Goal: Communication & Community: Share content

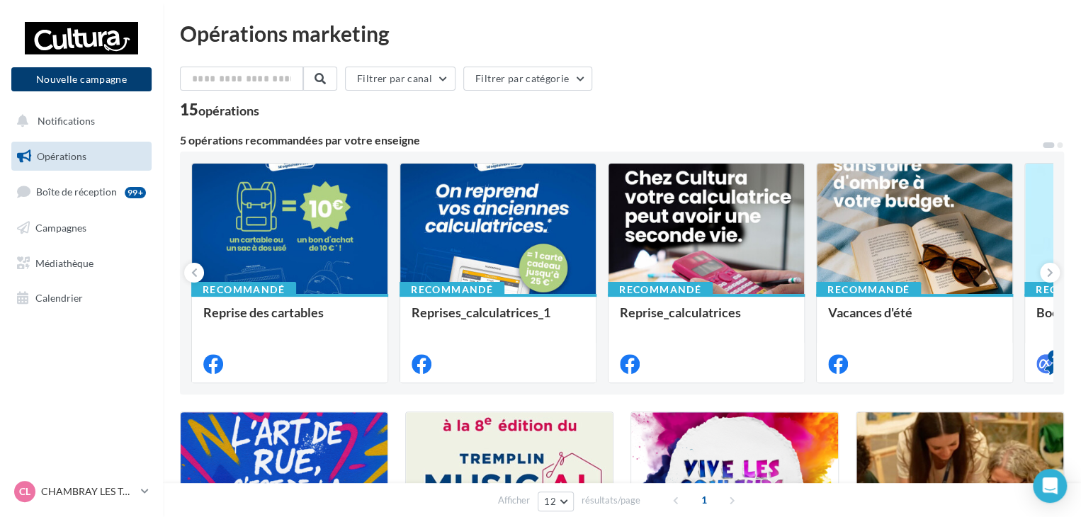
click at [115, 74] on button "Nouvelle campagne" at bounding box center [81, 79] width 140 height 24
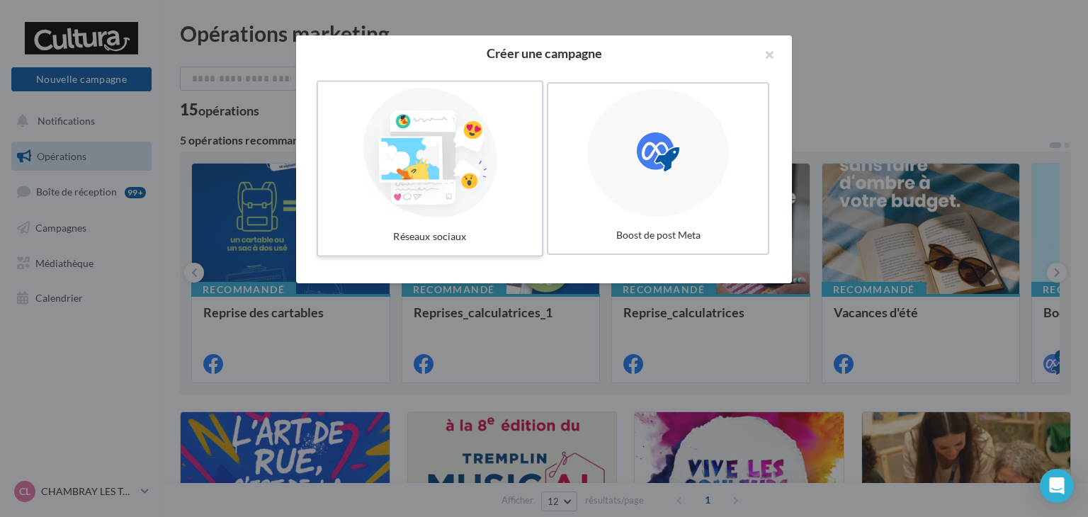
click at [498, 227] on div "Réseaux sociaux" at bounding box center [430, 237] width 213 height 26
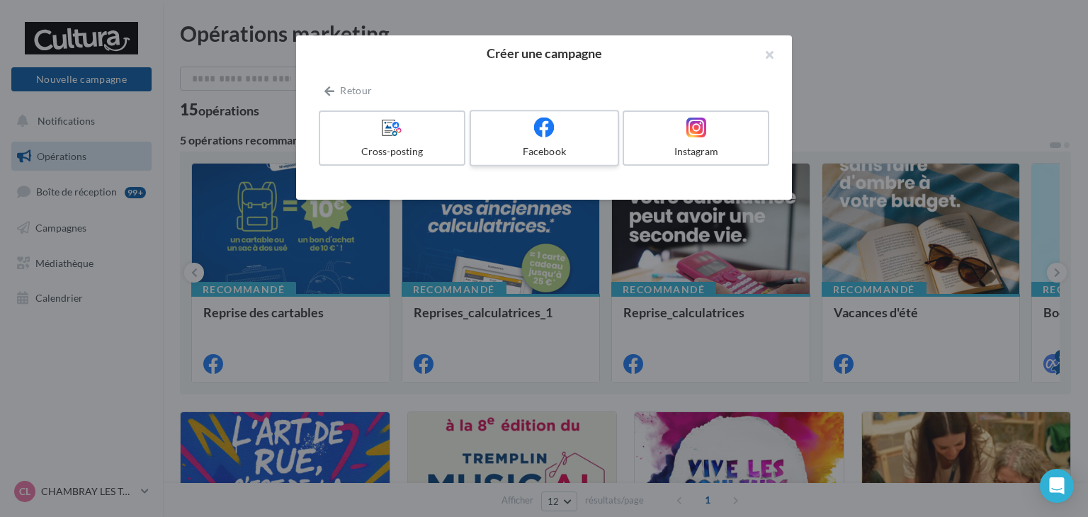
click at [530, 140] on label "Facebook" at bounding box center [545, 138] width 150 height 57
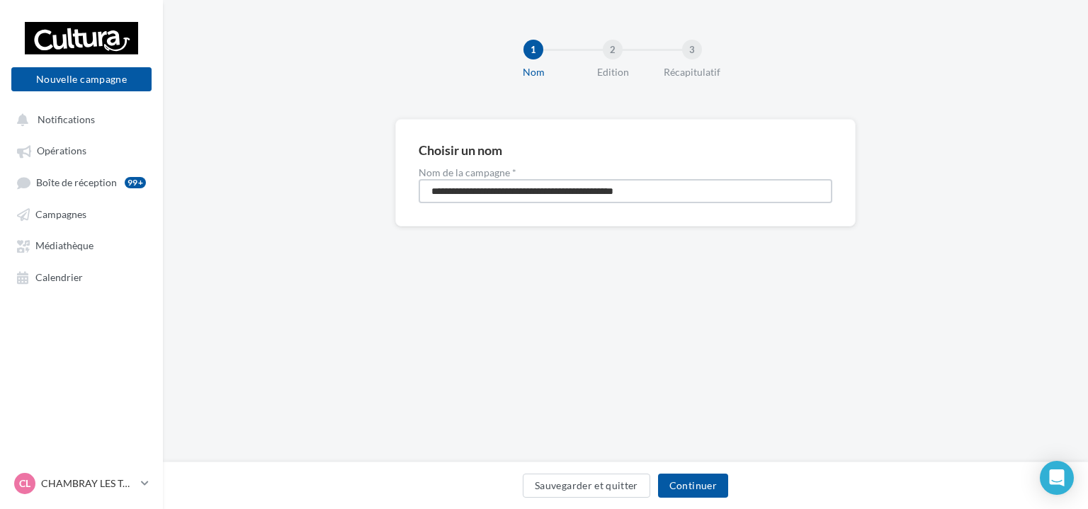
click at [676, 183] on input "**********" at bounding box center [626, 191] width 414 height 24
type input "*"
type input "**********"
click at [694, 488] on button "Continuer" at bounding box center [693, 486] width 70 height 24
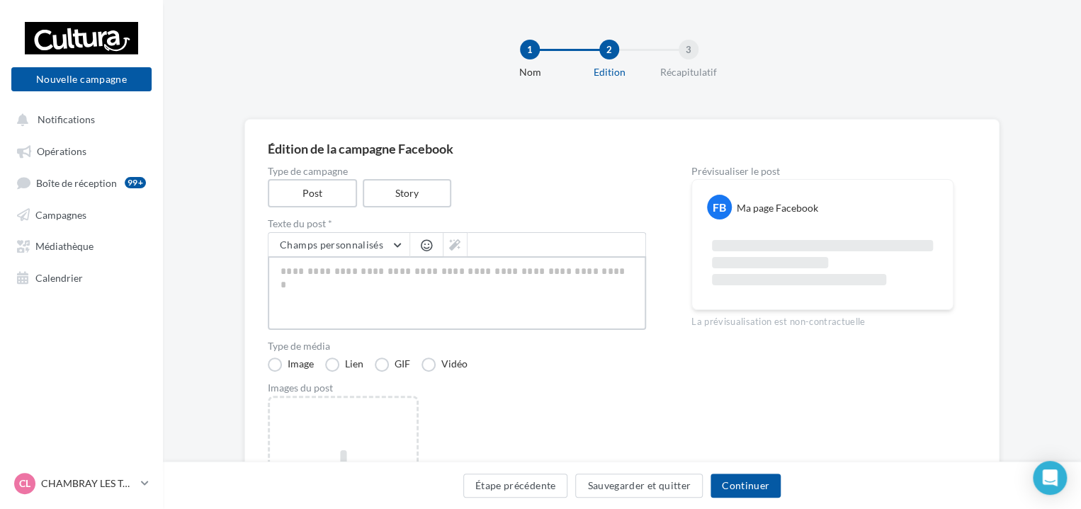
click at [366, 301] on textarea at bounding box center [457, 294] width 378 height 74
paste textarea "**********"
type textarea "**********"
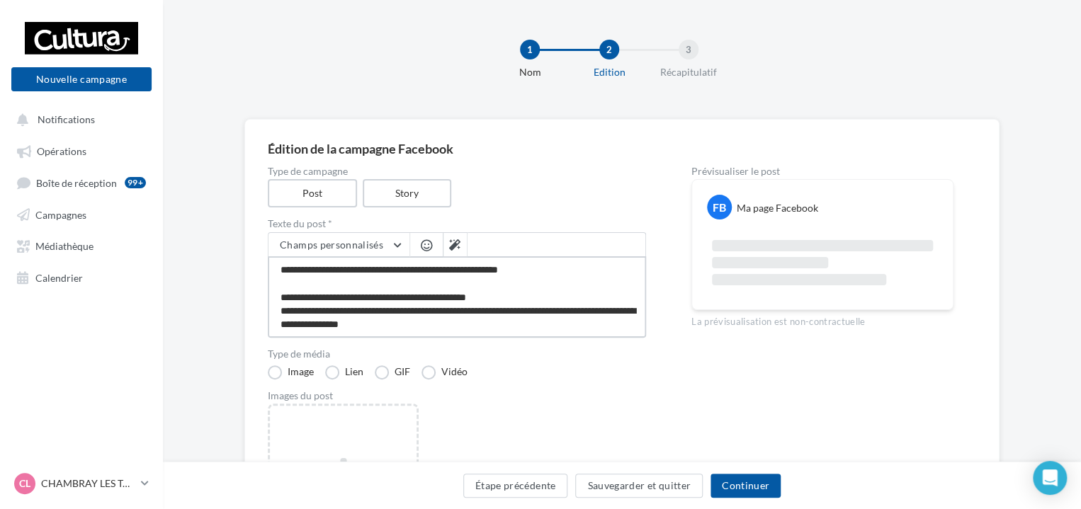
scroll to position [89, 0]
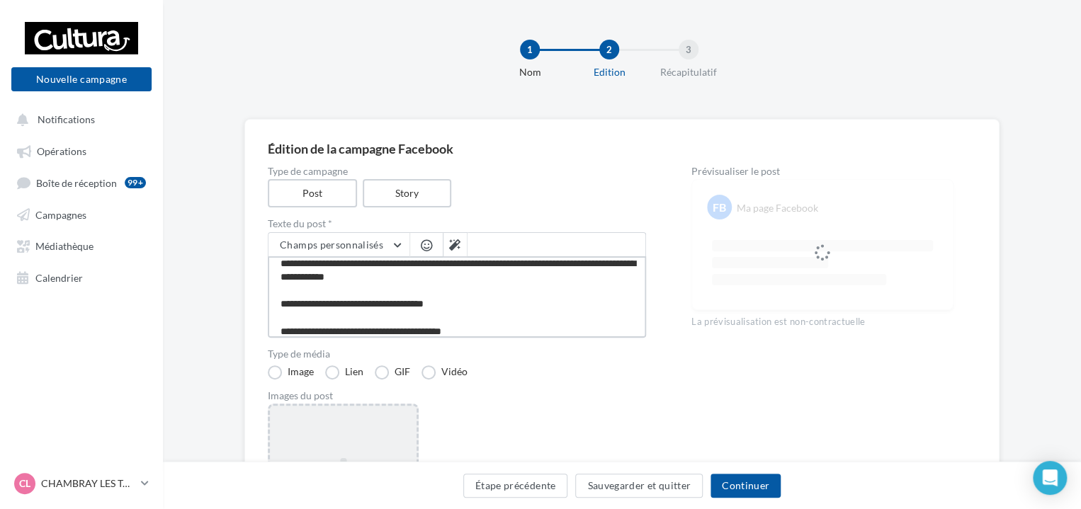
type textarea "**********"
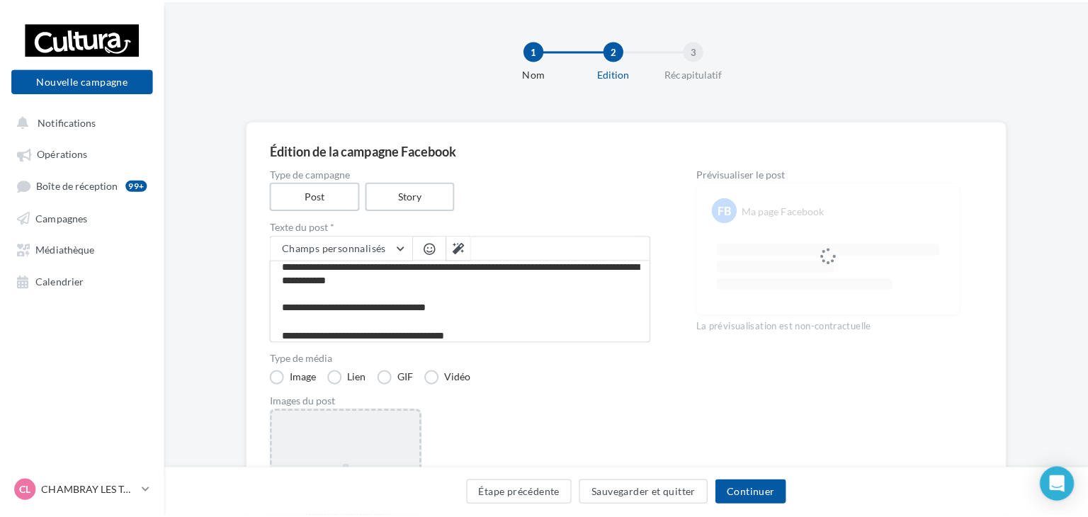
scroll to position [88, 0]
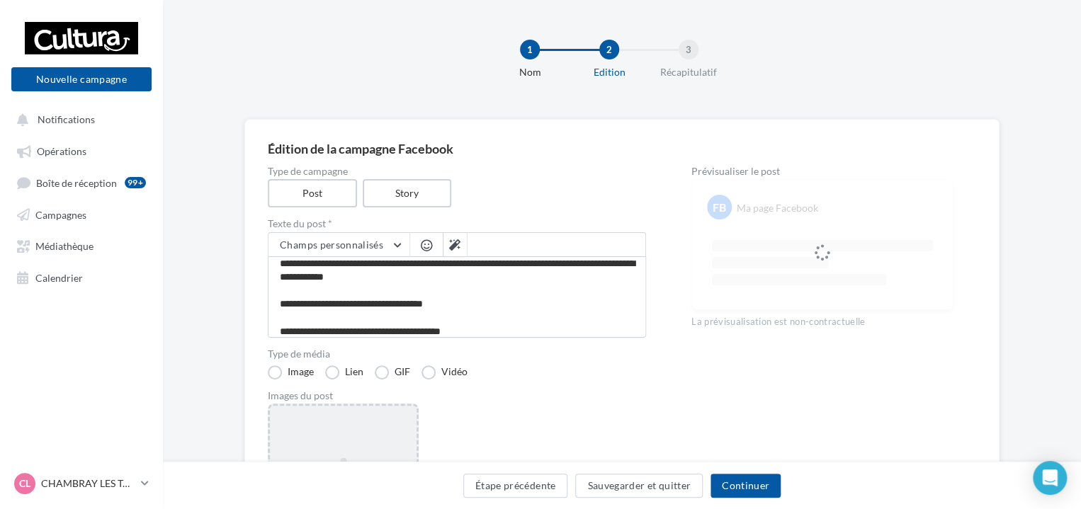
click at [350, 430] on div "Ajouter une image Format: png, jpg" at bounding box center [343, 496] width 151 height 184
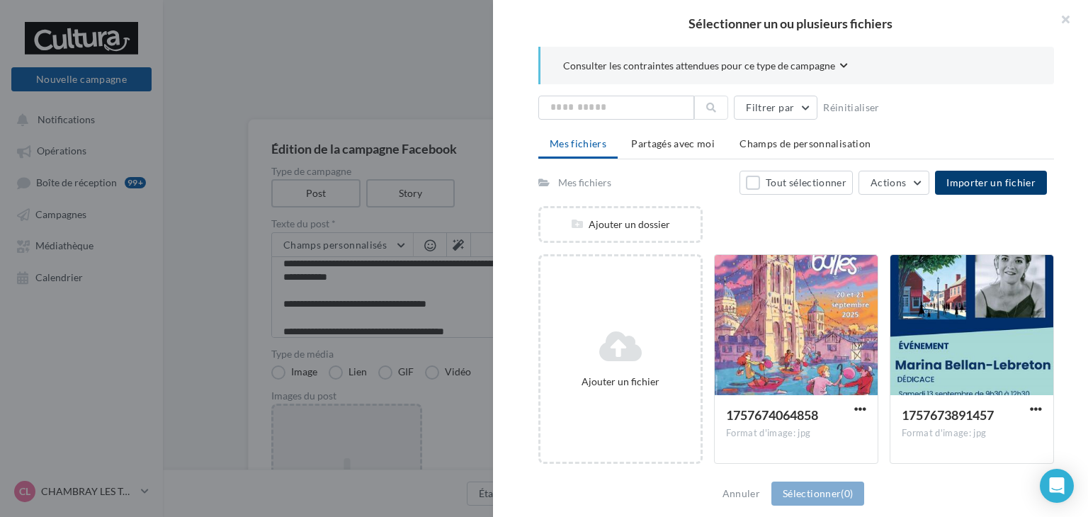
click at [993, 179] on span "Importer un fichier" at bounding box center [991, 182] width 89 height 12
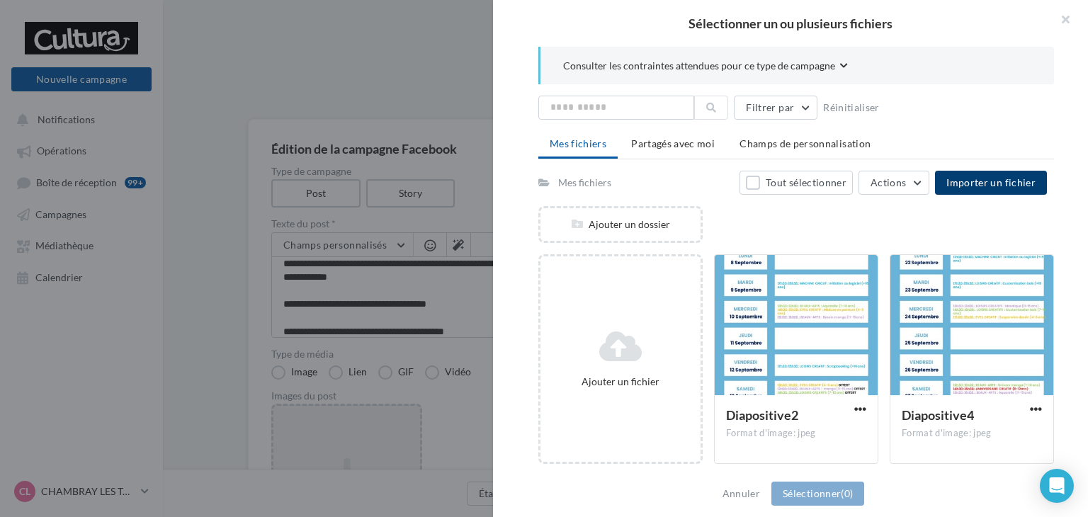
click at [1086, 354] on div "Consulter les contraintes attendues pour ce type de campagne Filtrer par Réinit…" at bounding box center [796, 259] width 607 height 425
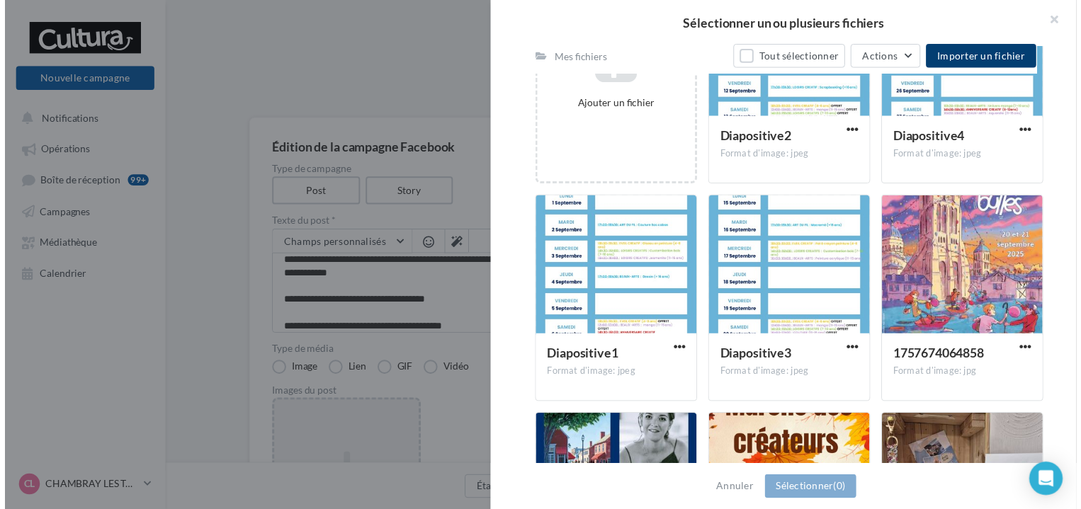
scroll to position [280, 0]
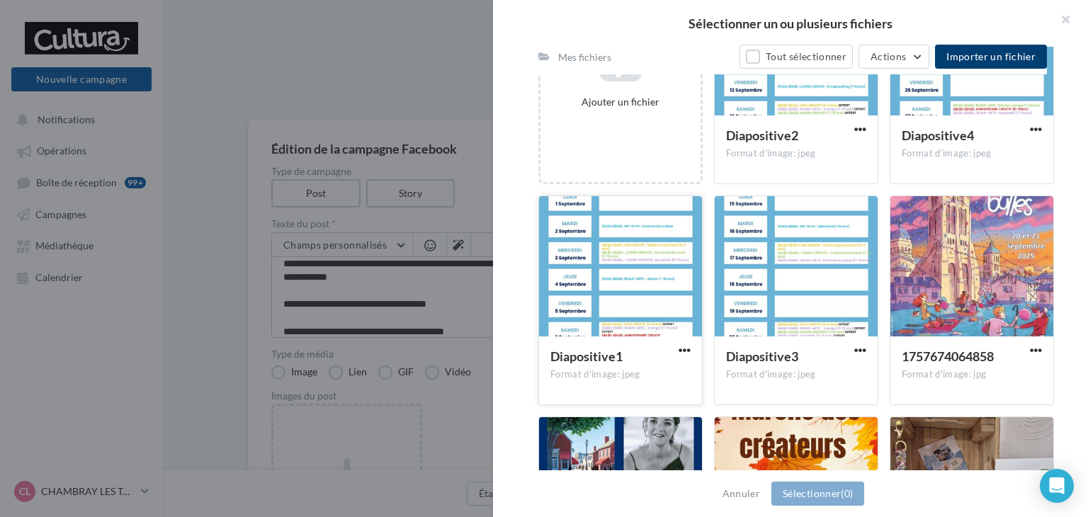
click at [676, 286] on div at bounding box center [620, 267] width 163 height 142
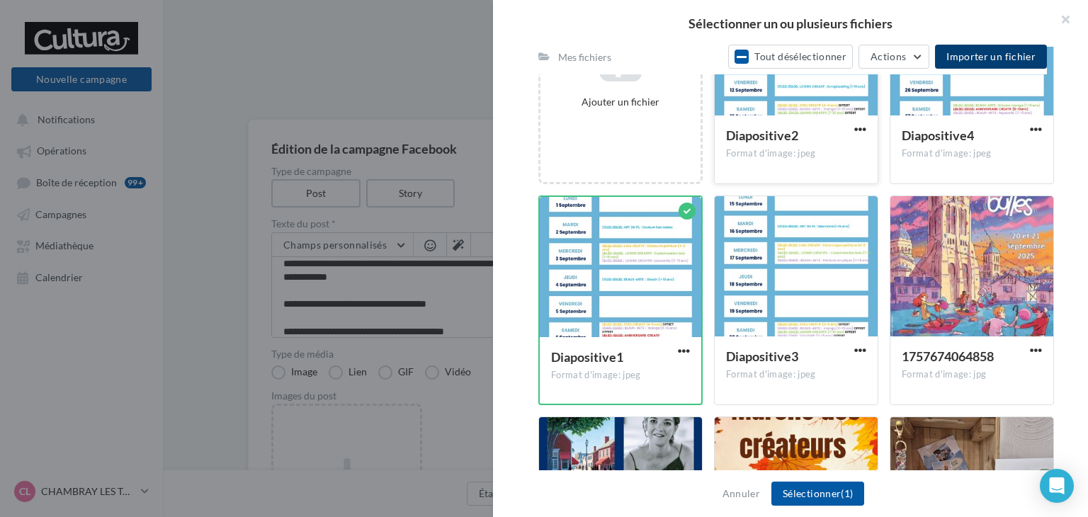
click at [793, 111] on div at bounding box center [796, 46] width 163 height 142
click at [796, 278] on div at bounding box center [796, 267] width 163 height 142
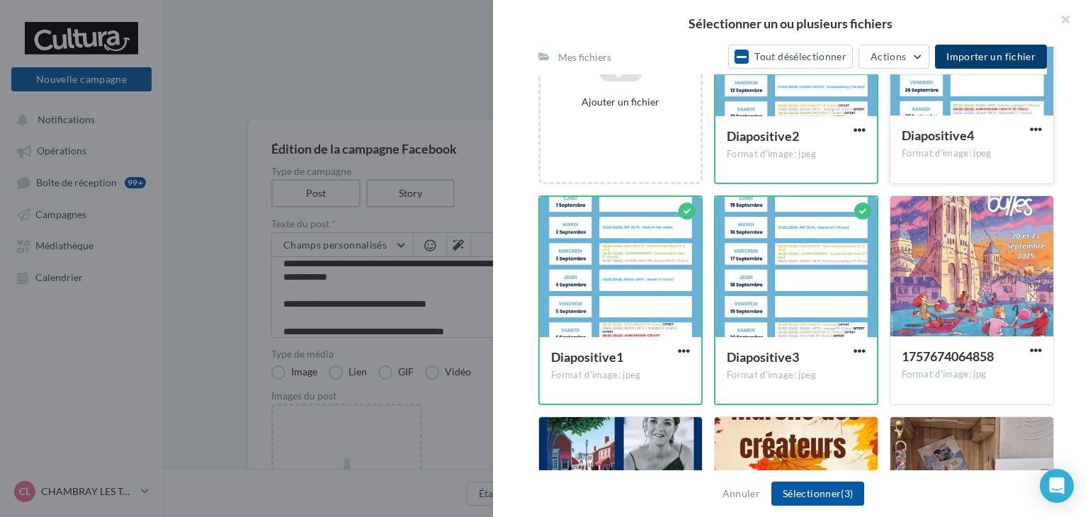
click at [981, 103] on div at bounding box center [972, 46] width 163 height 142
click at [806, 489] on button "Sélectionner (4)" at bounding box center [818, 494] width 93 height 24
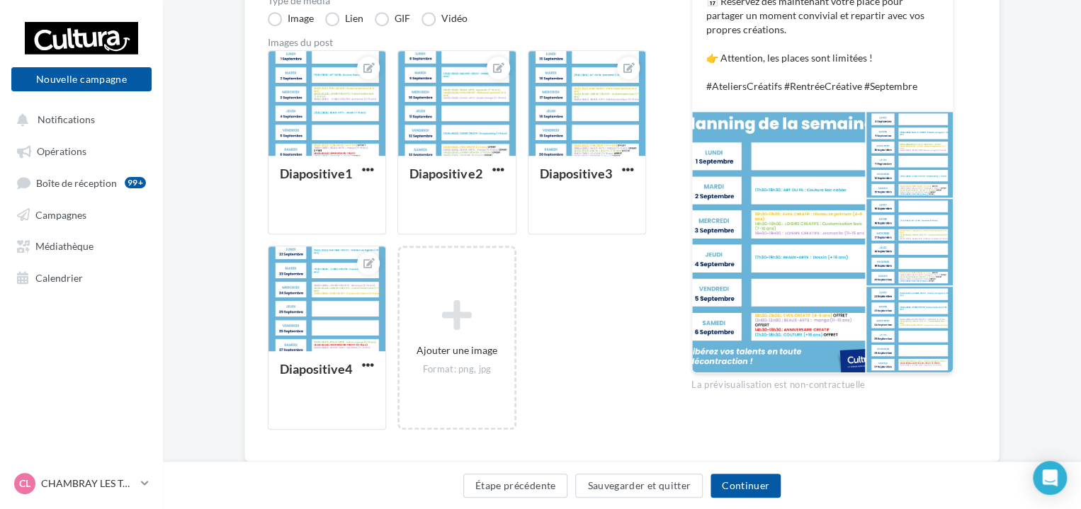
scroll to position [390, 0]
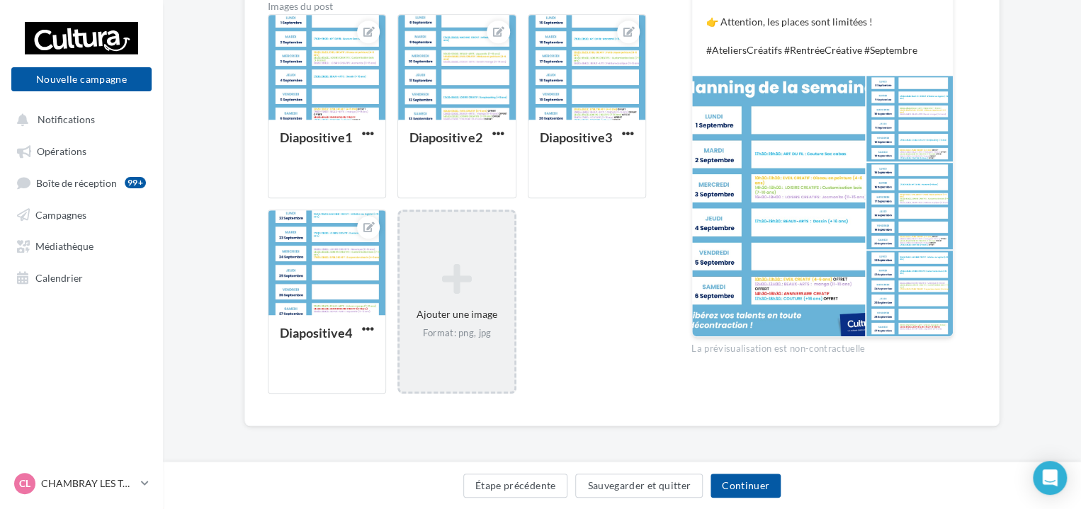
click at [450, 291] on icon at bounding box center [456, 279] width 103 height 34
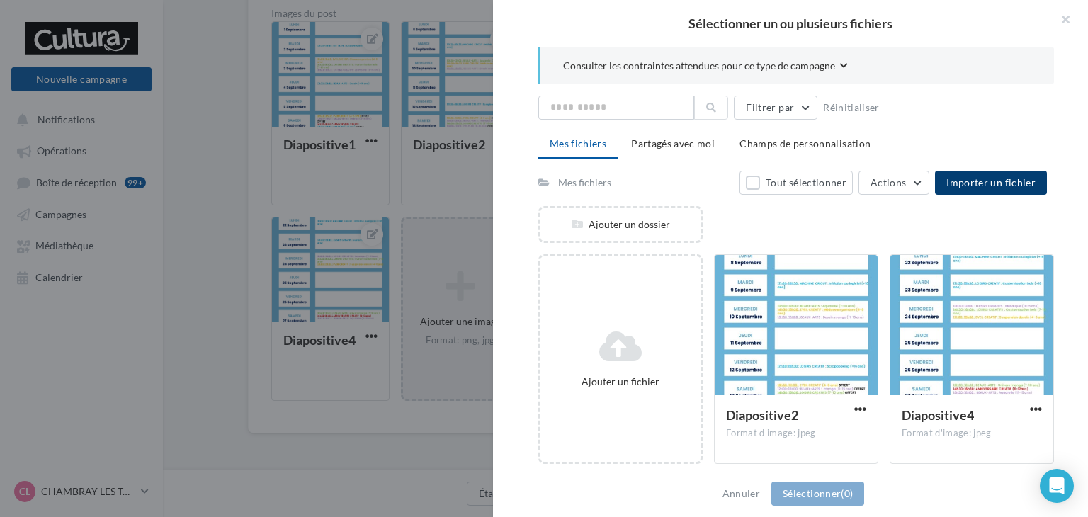
click at [981, 193] on button "Importer un fichier" at bounding box center [991, 183] width 112 height 24
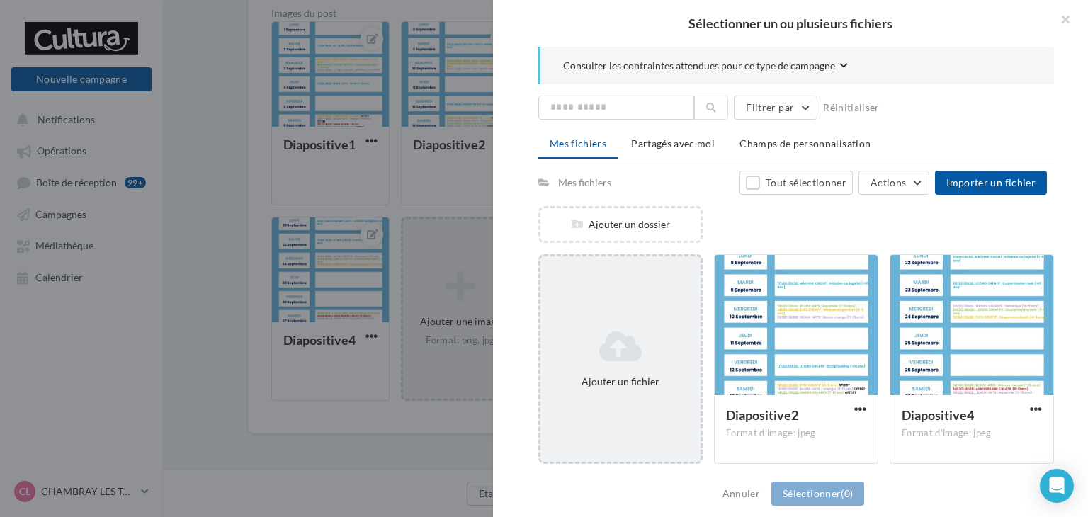
click at [612, 363] on div "Ajouter un fichier" at bounding box center [621, 359] width 160 height 71
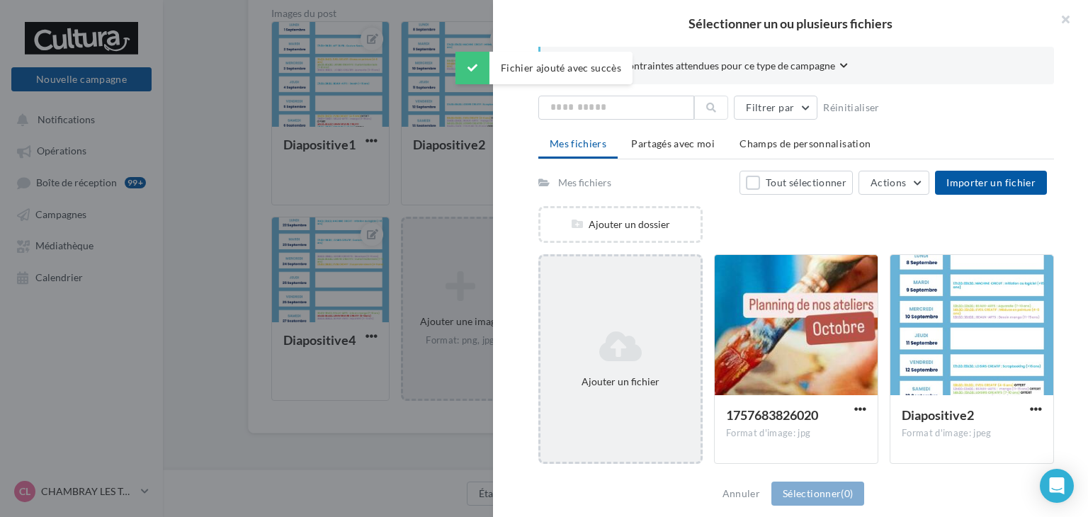
click at [612, 357] on icon at bounding box center [620, 346] width 149 height 34
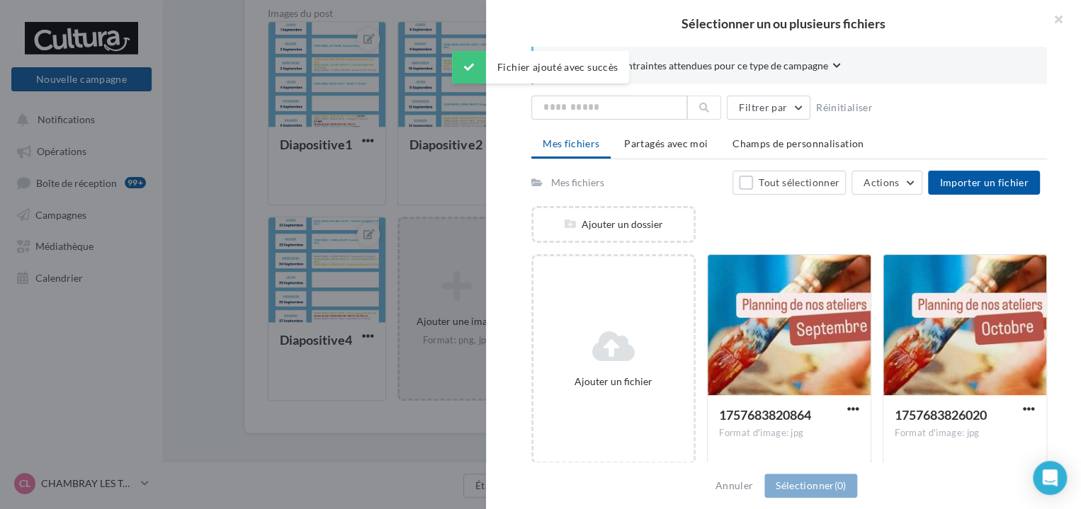
click at [373, 233] on div at bounding box center [540, 254] width 1081 height 509
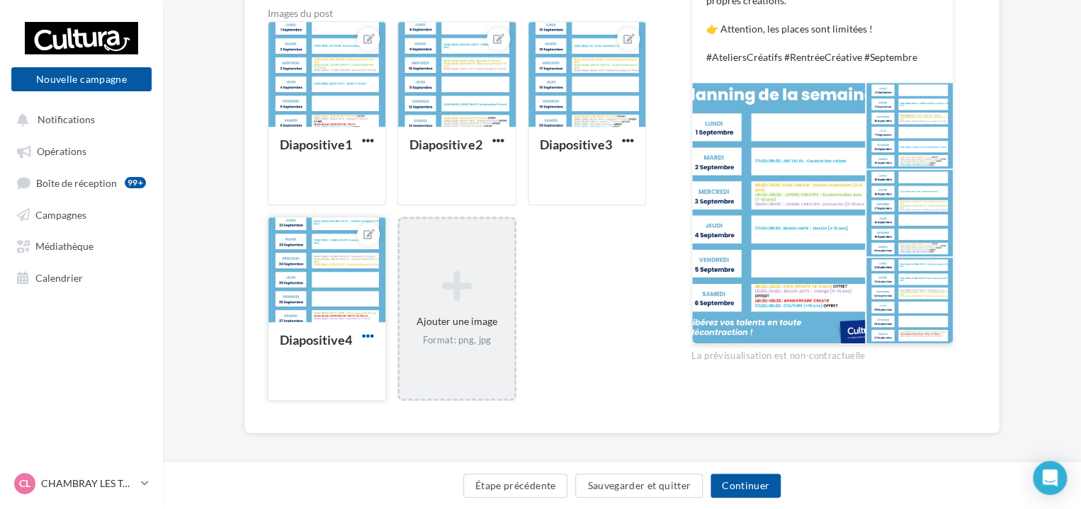
click at [367, 335] on span "button" at bounding box center [368, 336] width 12 height 12
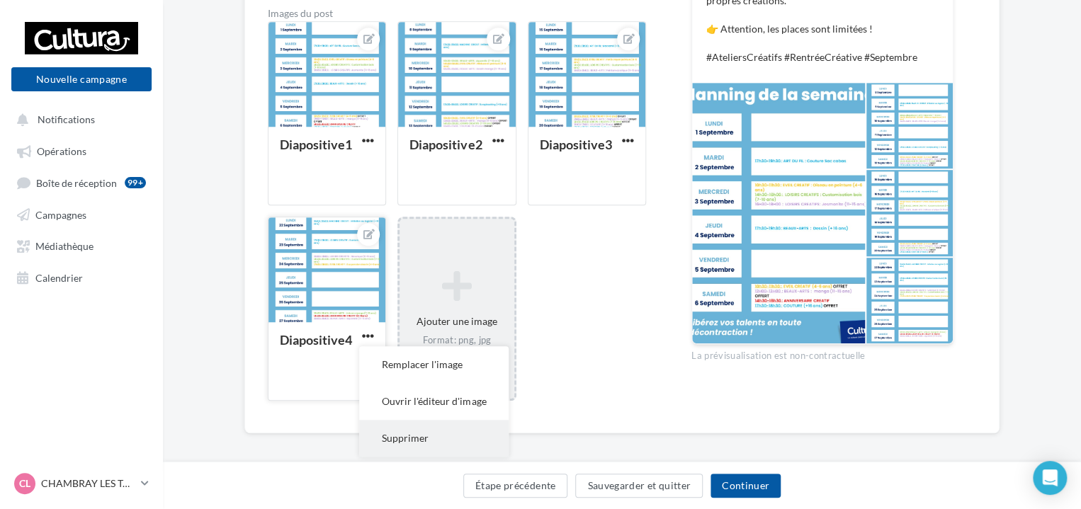
click at [395, 429] on button "Supprimer" at bounding box center [434, 438] width 150 height 37
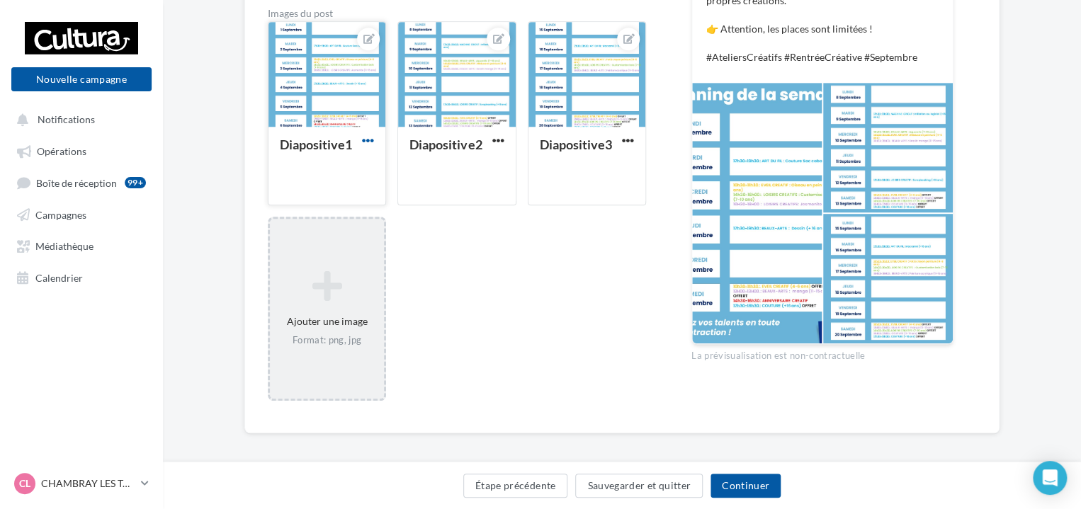
click at [371, 142] on span "button" at bounding box center [368, 141] width 12 height 12
click at [394, 237] on button "Supprimer" at bounding box center [434, 243] width 150 height 37
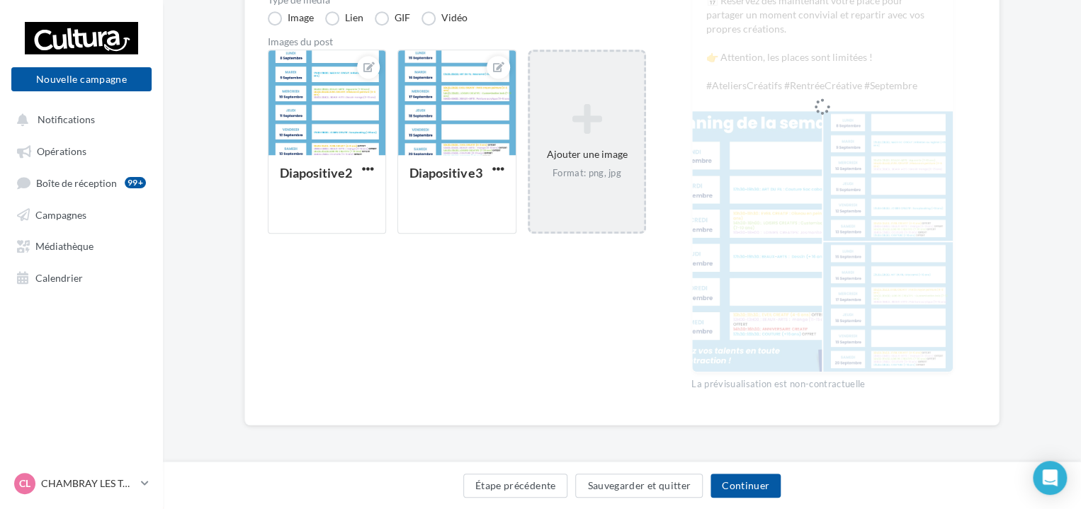
scroll to position [354, 0]
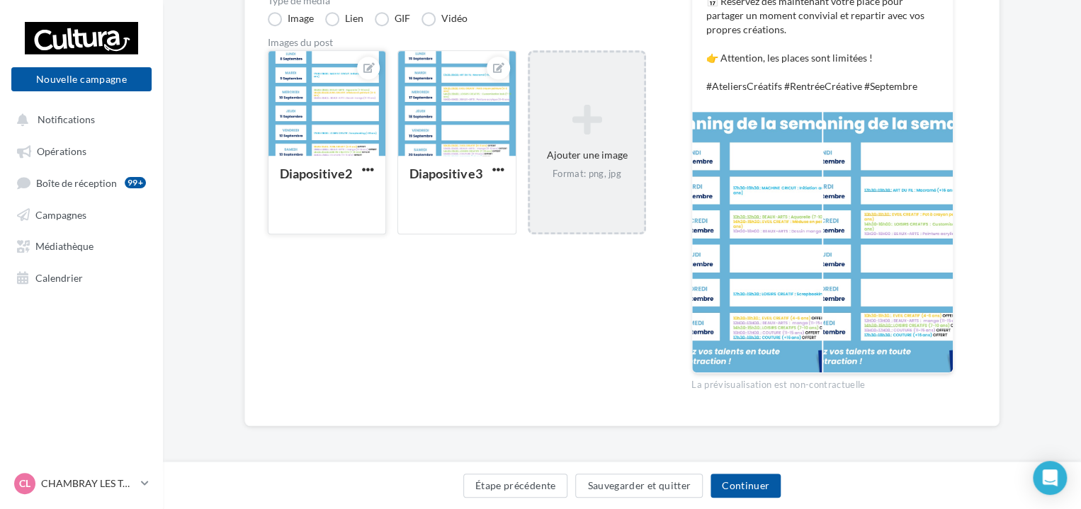
click at [361, 171] on button "button" at bounding box center [368, 171] width 18 height 14
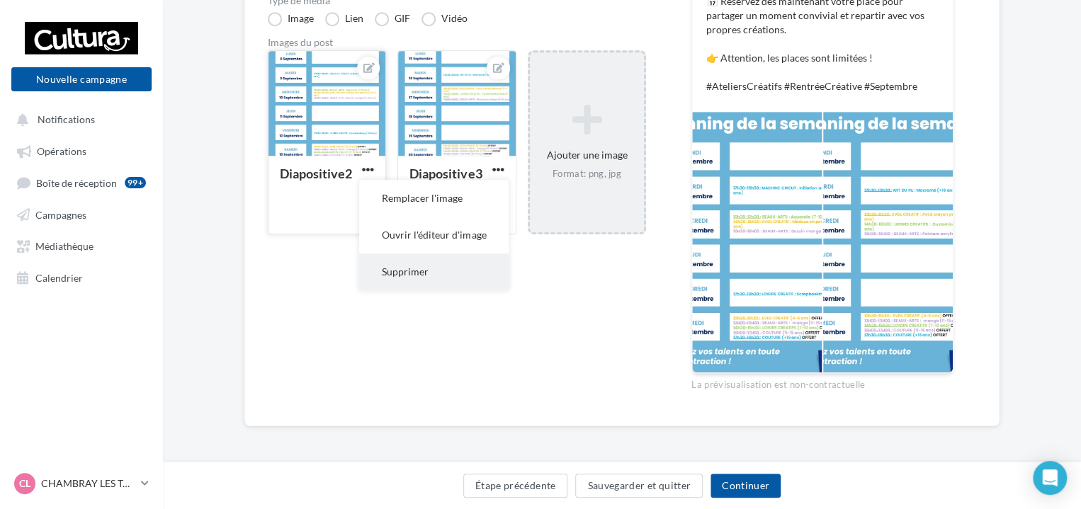
click at [402, 274] on button "Supprimer" at bounding box center [434, 272] width 150 height 37
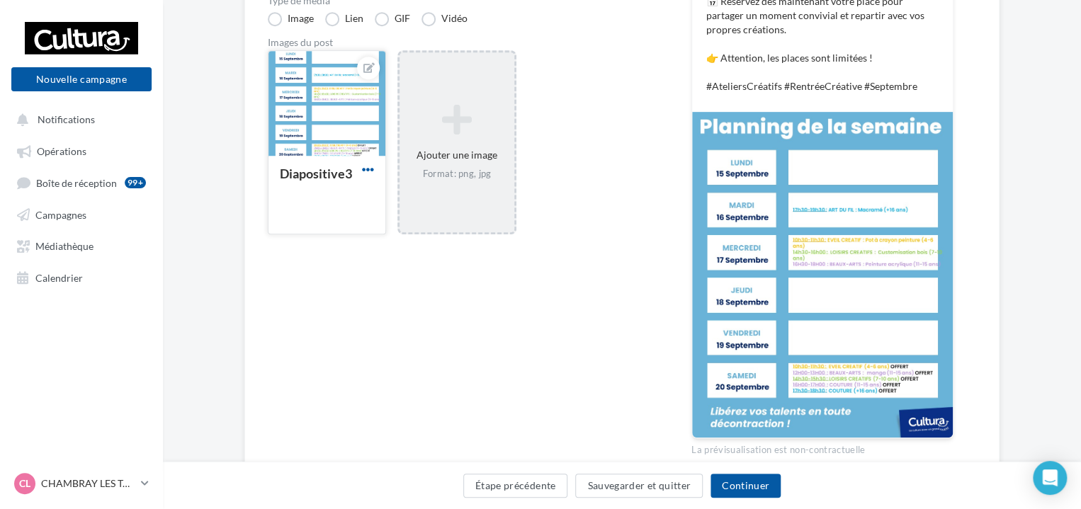
click at [365, 166] on span "button" at bounding box center [368, 170] width 12 height 12
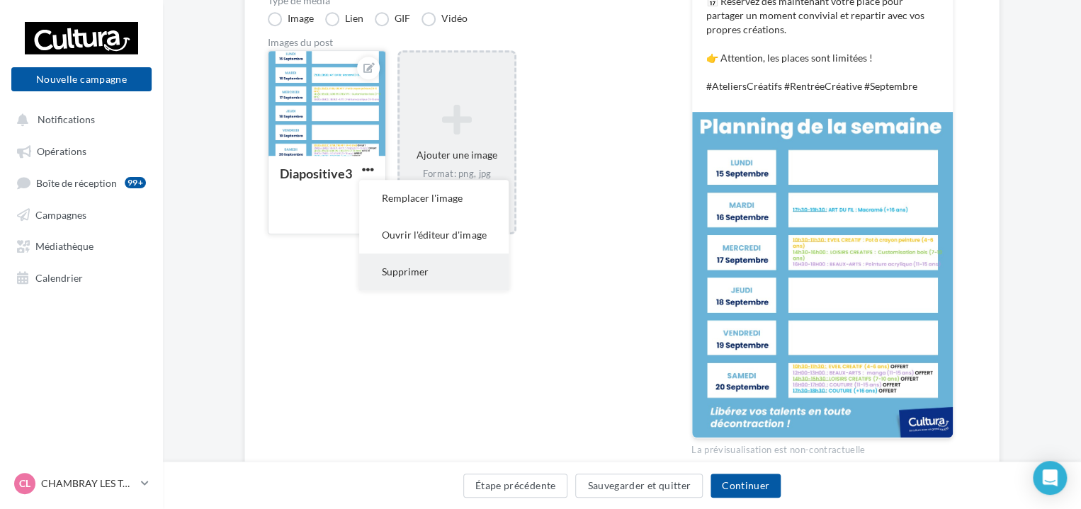
click at [390, 270] on button "Supprimer" at bounding box center [434, 272] width 150 height 37
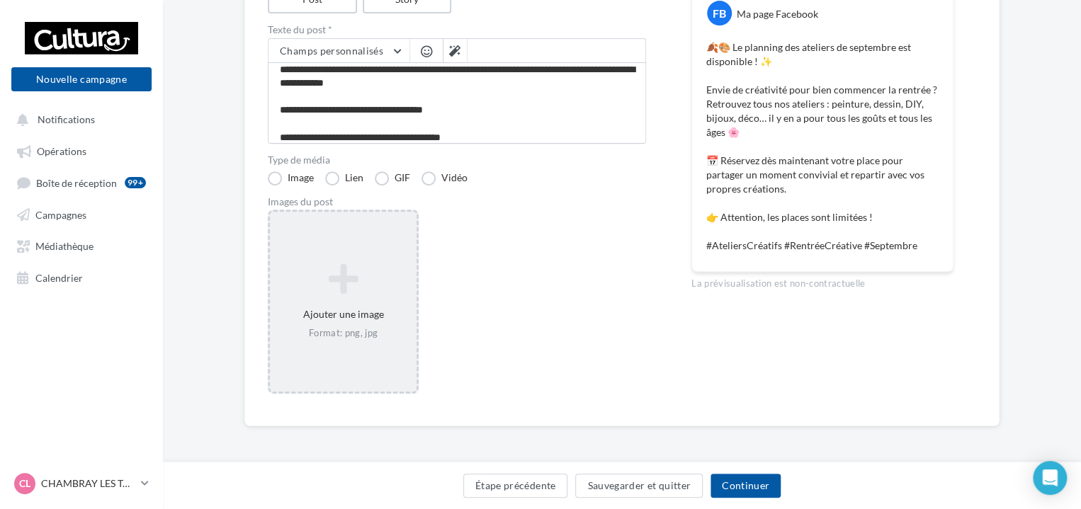
click at [336, 294] on icon at bounding box center [343, 279] width 135 height 34
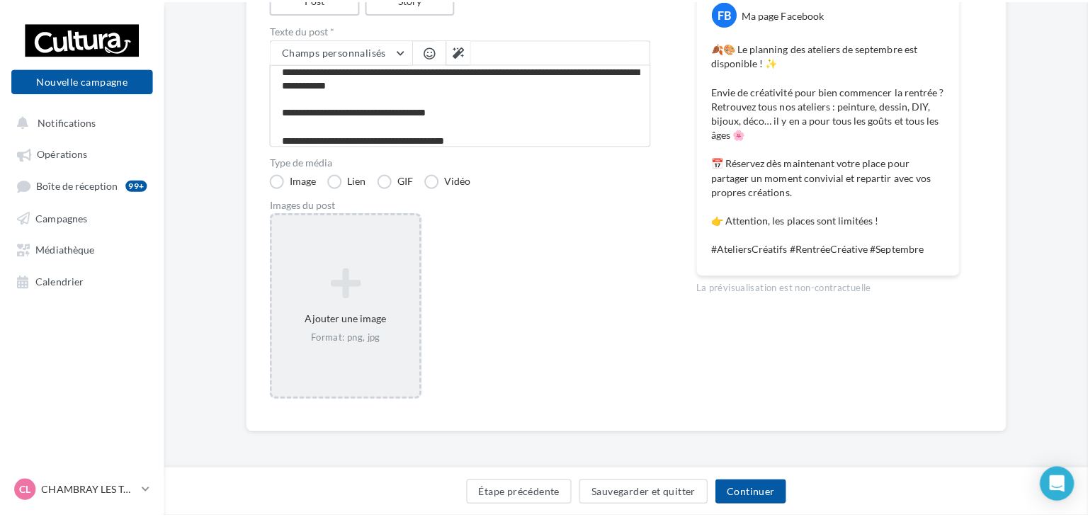
scroll to position [187, 0]
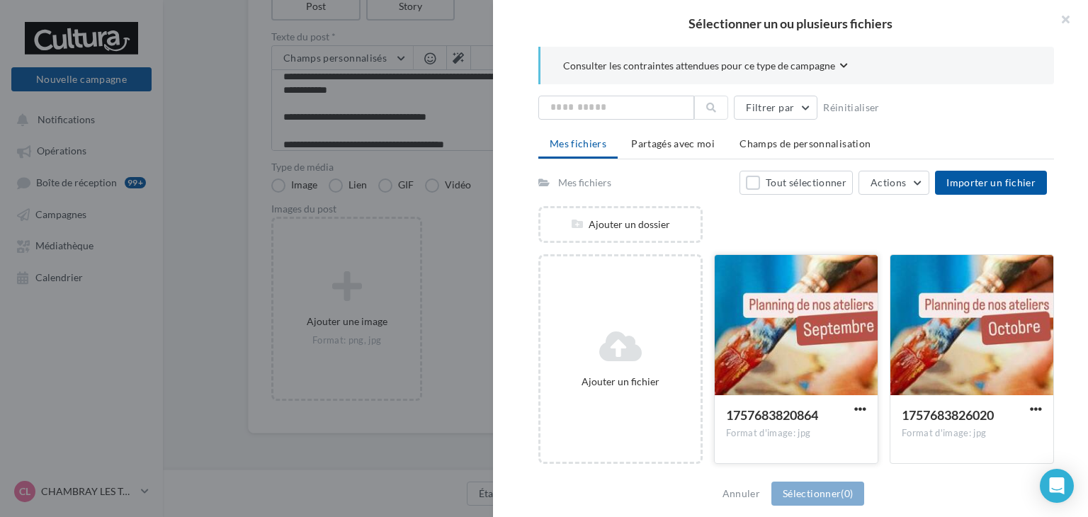
click at [821, 365] on div at bounding box center [796, 326] width 163 height 142
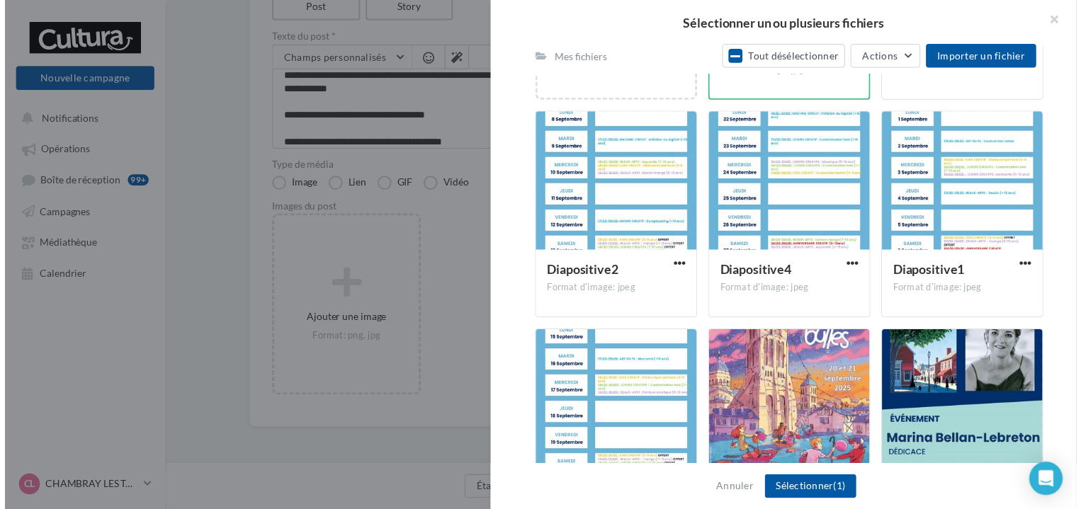
scroll to position [365, 0]
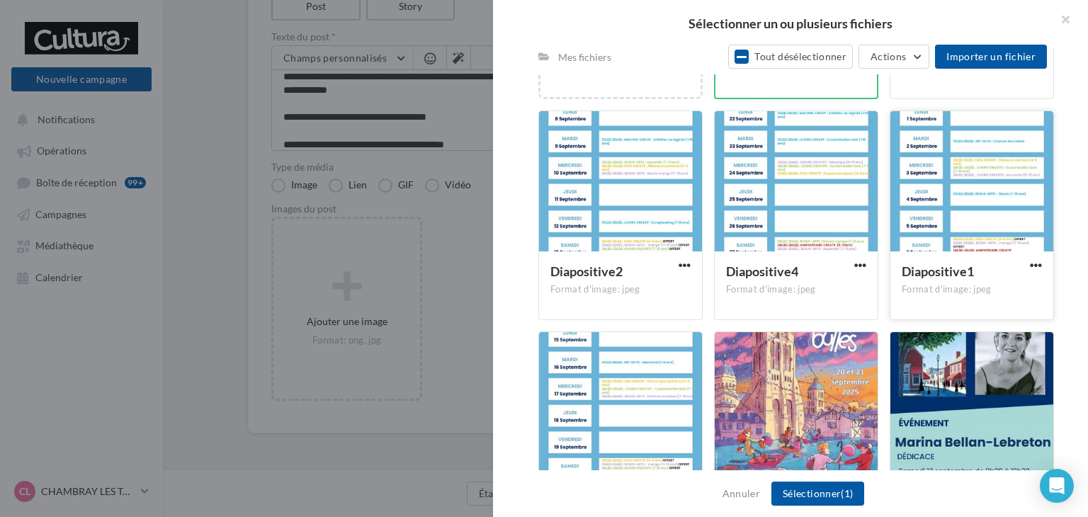
click at [957, 218] on div at bounding box center [972, 182] width 163 height 142
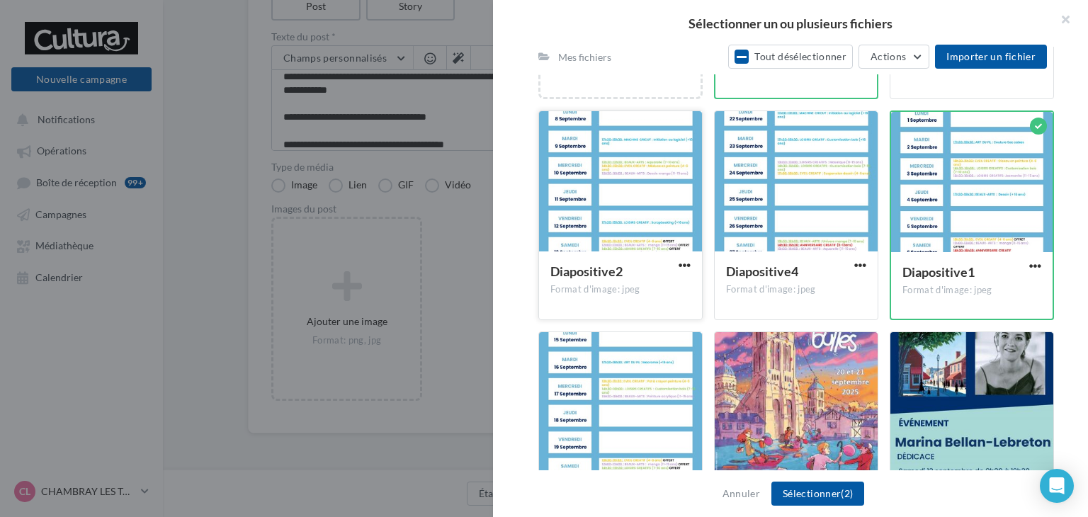
click at [618, 182] on div at bounding box center [620, 182] width 163 height 142
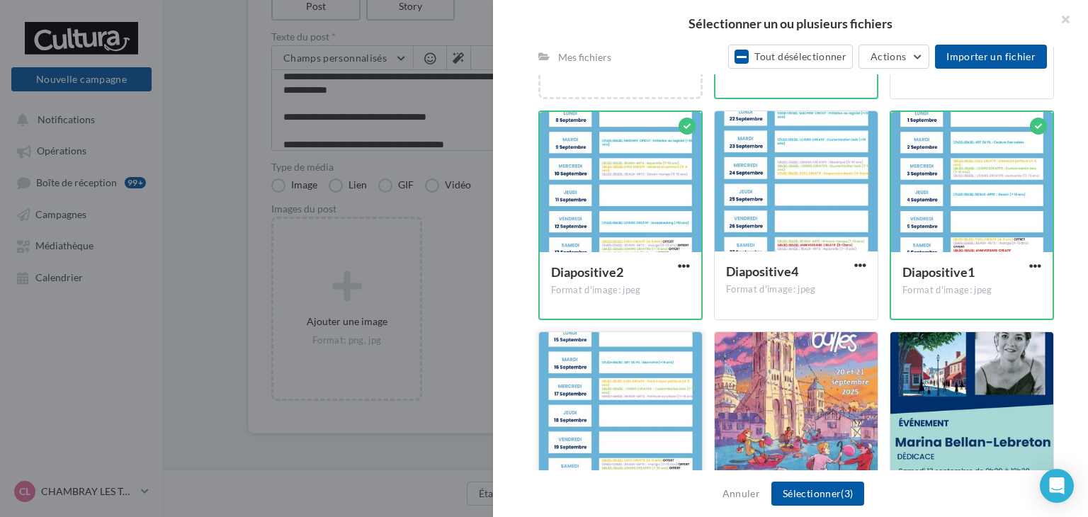
click at [595, 381] on div at bounding box center [620, 403] width 163 height 142
click at [783, 198] on div at bounding box center [796, 182] width 163 height 142
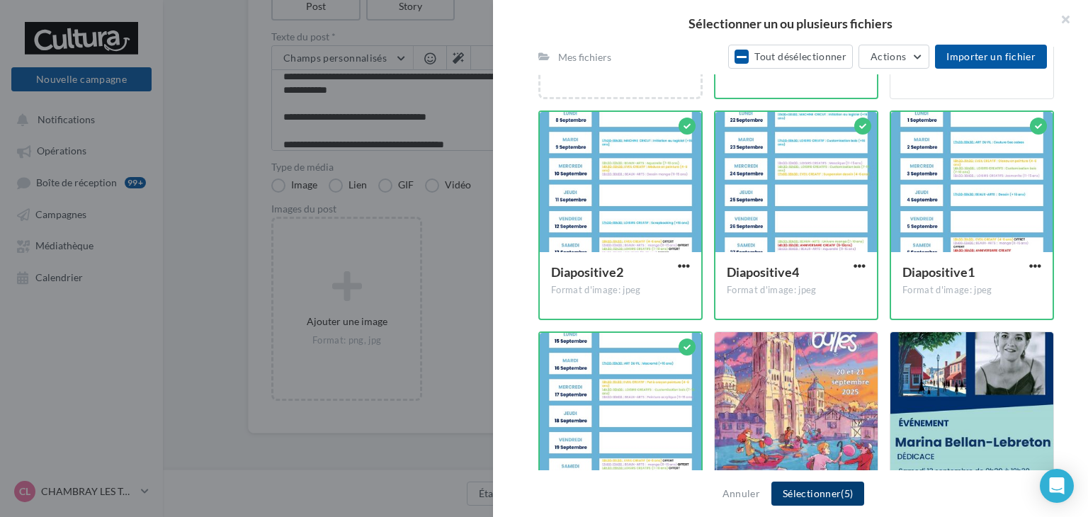
click at [833, 494] on button "Sélectionner (5)" at bounding box center [818, 494] width 93 height 24
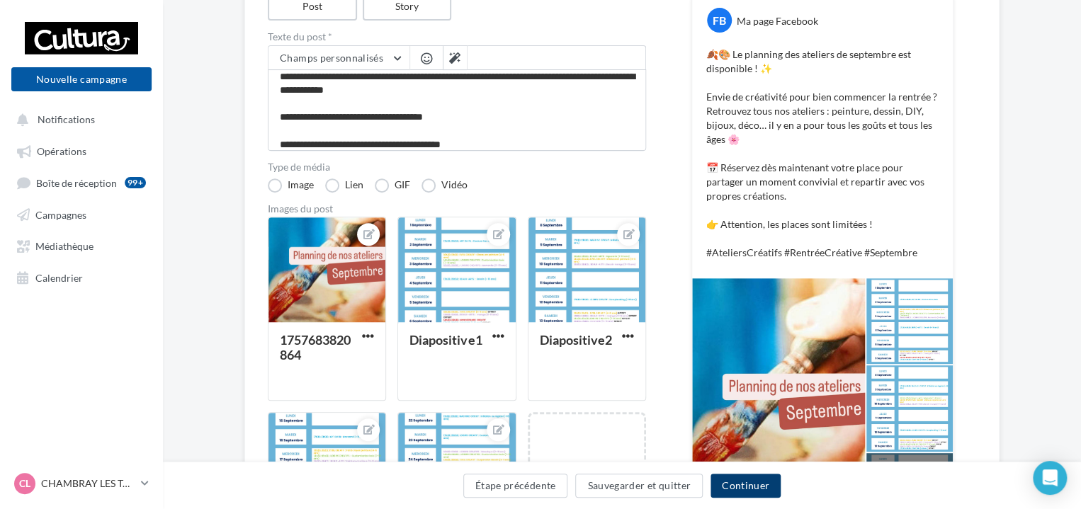
click at [762, 483] on button "Continuer" at bounding box center [746, 486] width 70 height 24
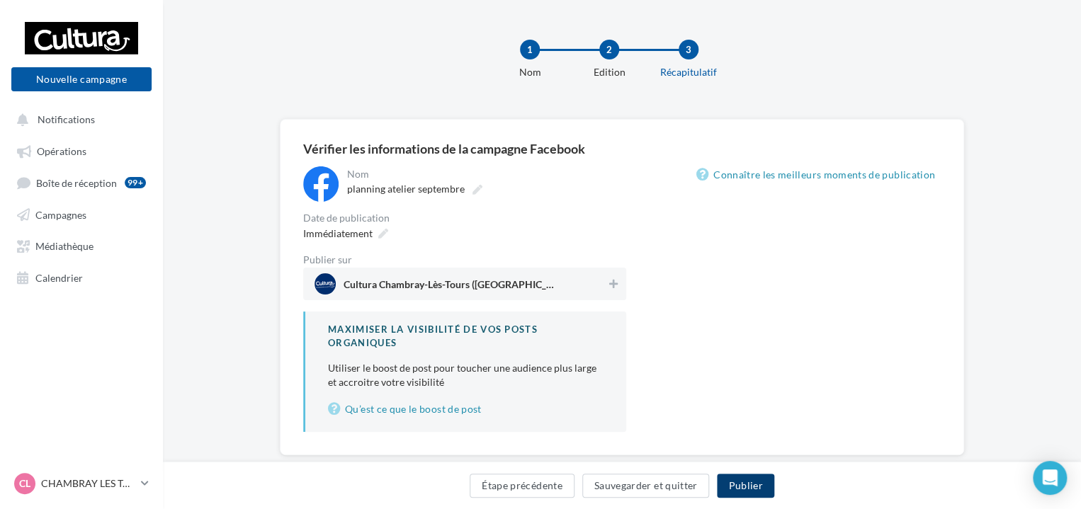
click at [762, 483] on button "Publier" at bounding box center [745, 486] width 57 height 24
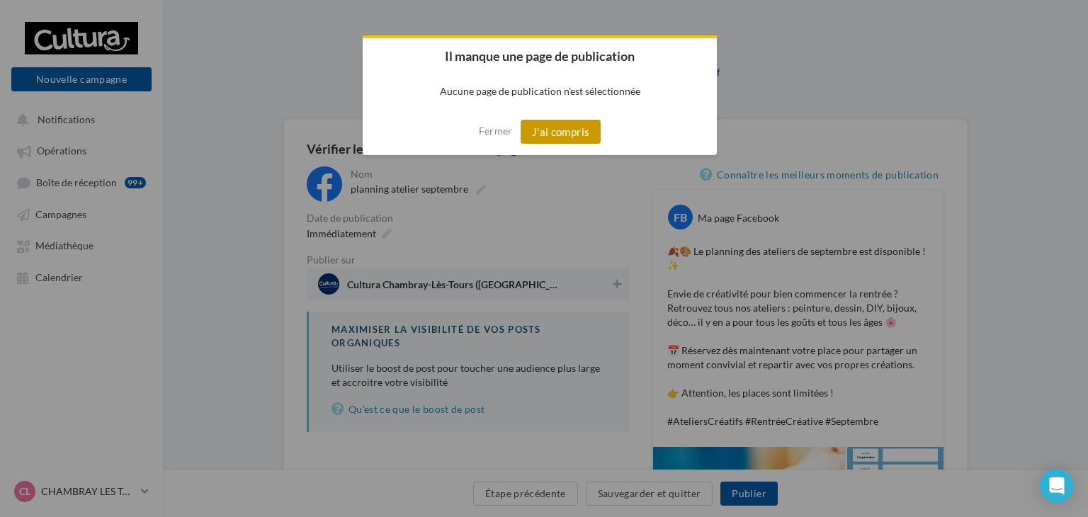
click at [585, 140] on button "J'ai compris" at bounding box center [561, 132] width 81 height 24
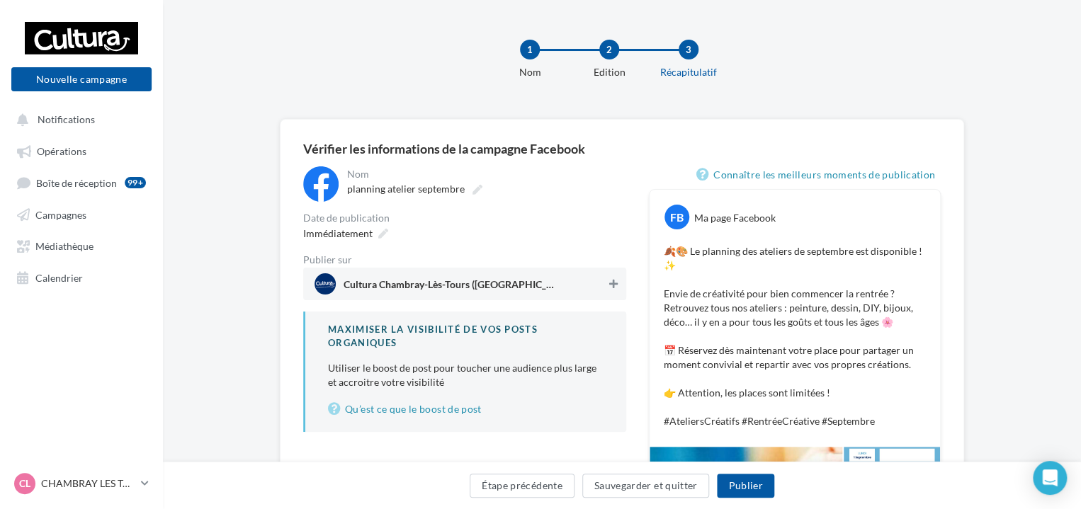
click at [617, 291] on button at bounding box center [614, 284] width 14 height 17
click at [741, 490] on button "Publier" at bounding box center [745, 486] width 57 height 24
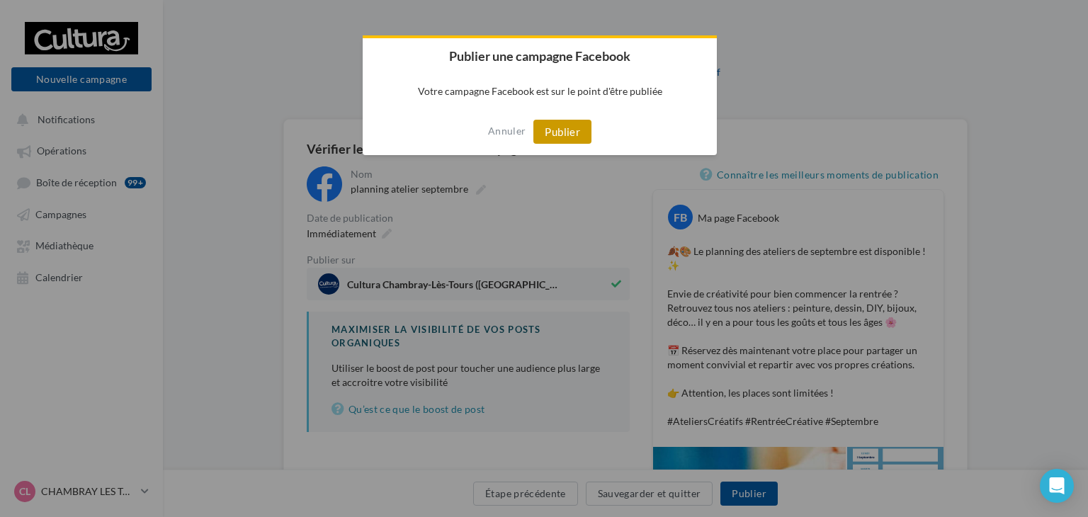
click at [551, 128] on button "Publier" at bounding box center [563, 132] width 58 height 24
